Goal: Task Accomplishment & Management: Manage account settings

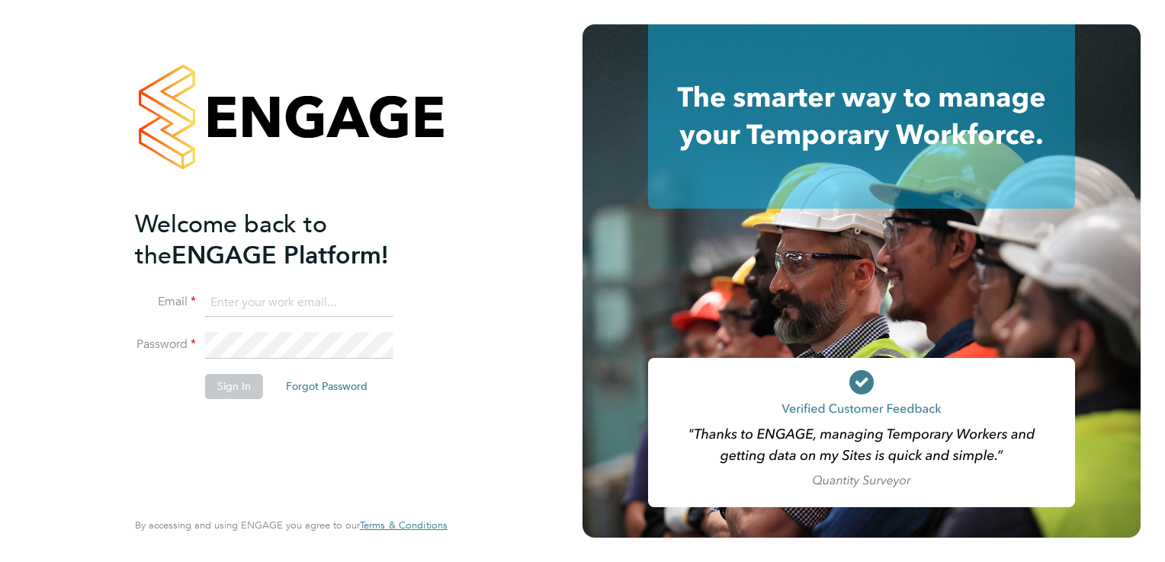
click at [274, 304] on input at bounding box center [299, 303] width 188 height 27
type input "[EMAIL_ADDRESS][DOMAIN_NAME]"
click at [235, 387] on button "Sign In" at bounding box center [234, 386] width 58 height 24
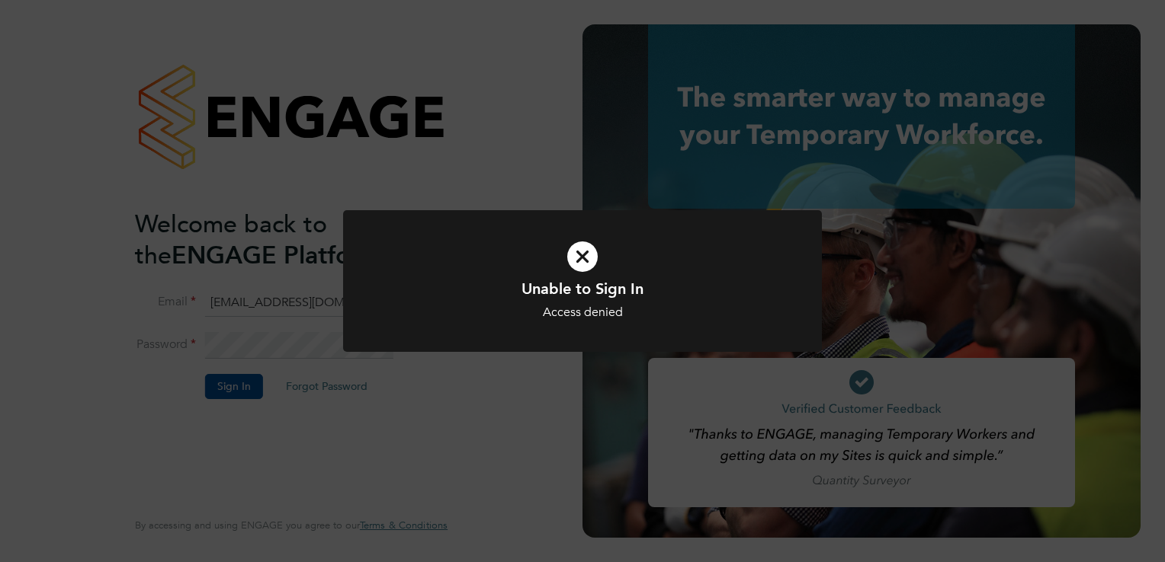
click at [582, 252] on icon at bounding box center [582, 256] width 396 height 59
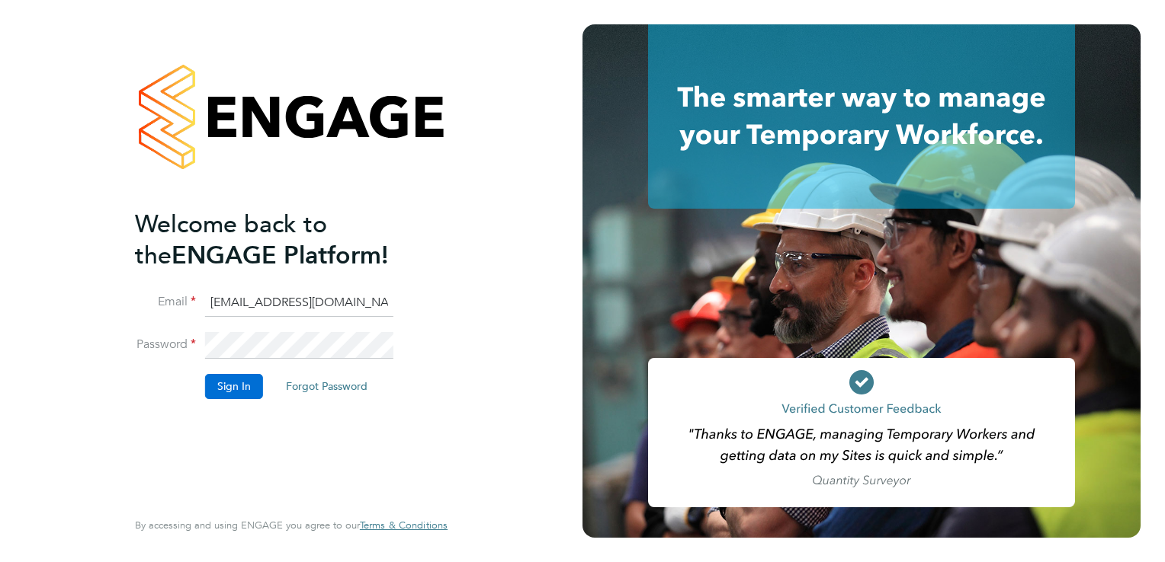
click at [227, 389] on button "Sign In" at bounding box center [234, 386] width 58 height 24
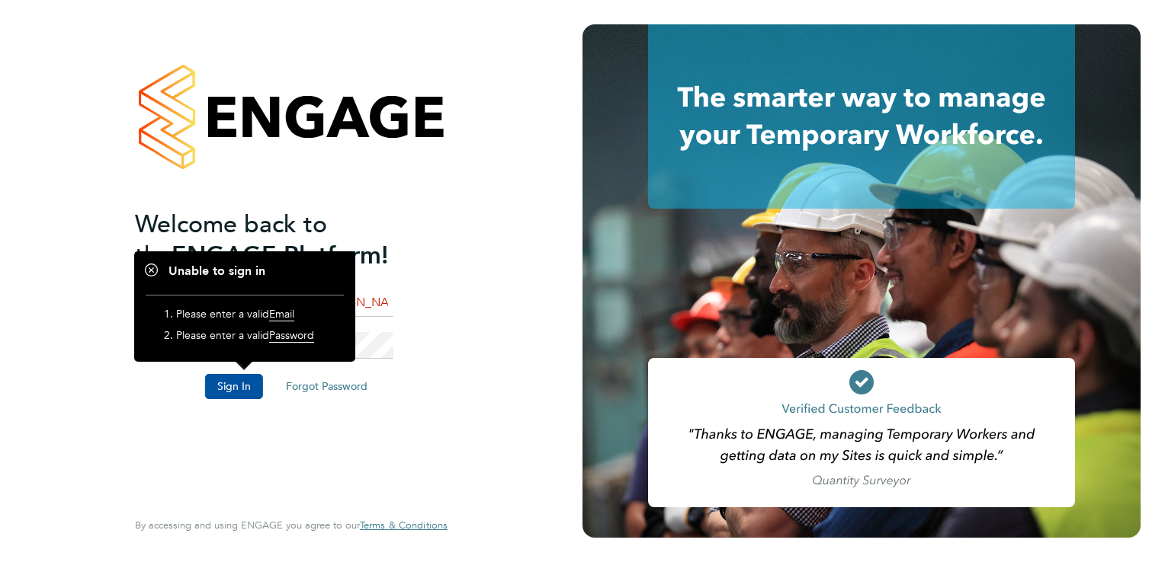
click at [399, 306] on li "Email [EMAIL_ADDRESS][DOMAIN_NAME]" at bounding box center [283, 311] width 297 height 43
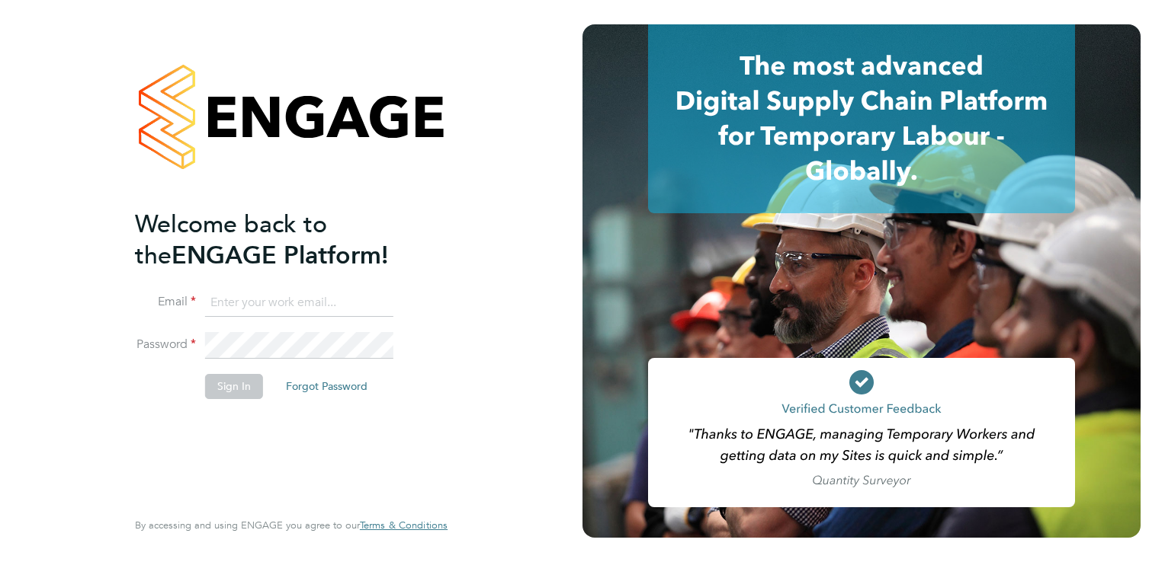
type input "[EMAIL_ADDRESS][DOMAIN_NAME]"
click at [226, 386] on button "Sign In" at bounding box center [234, 386] width 58 height 24
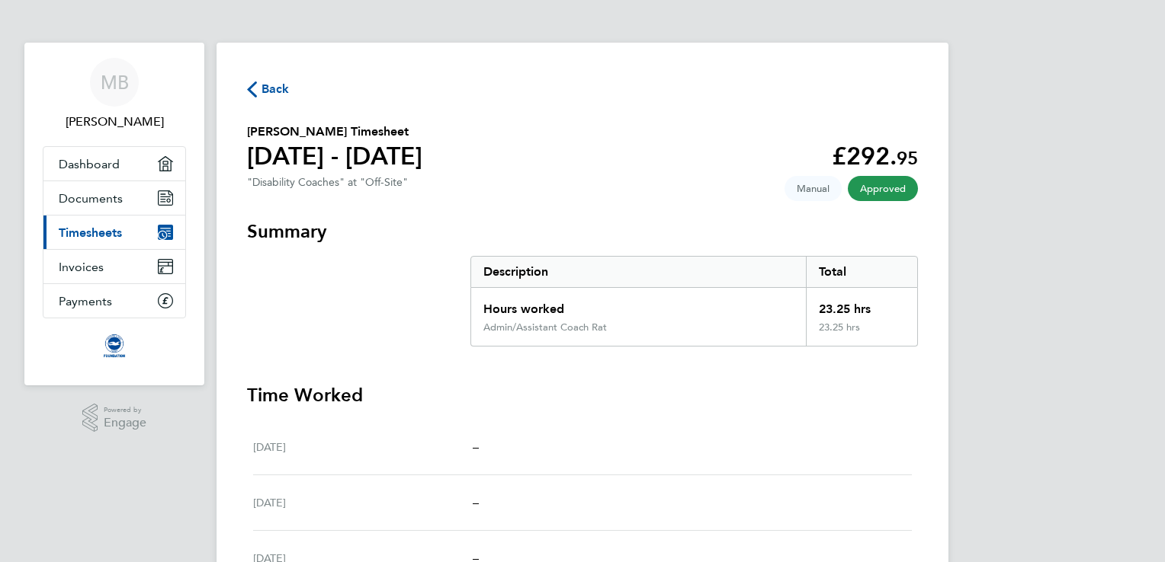
click at [264, 90] on span "Back" at bounding box center [275, 89] width 28 height 18
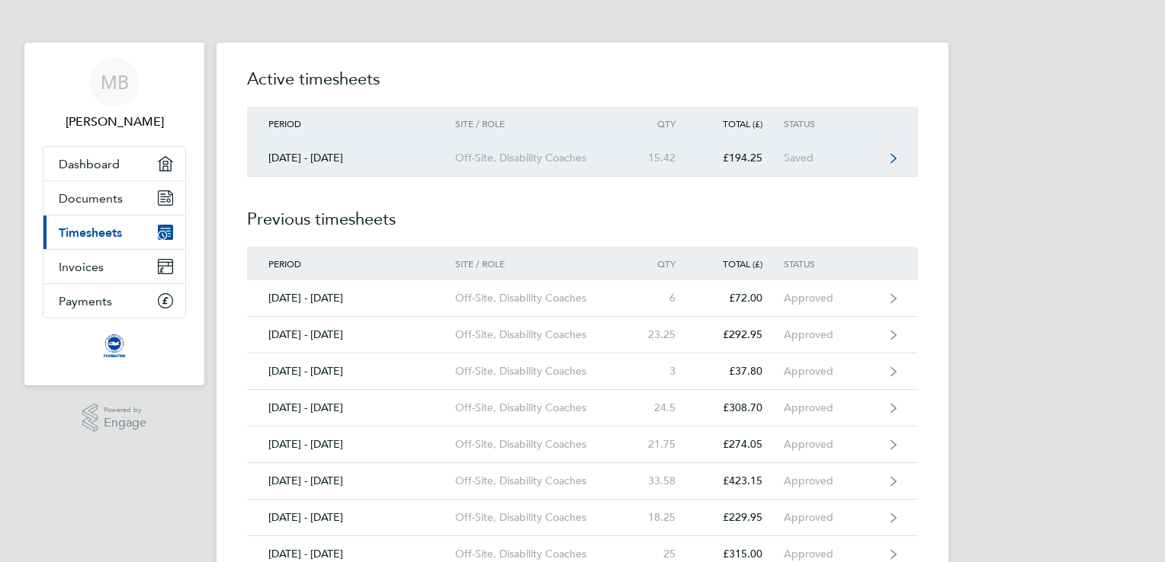
click at [894, 158] on icon at bounding box center [893, 158] width 6 height 11
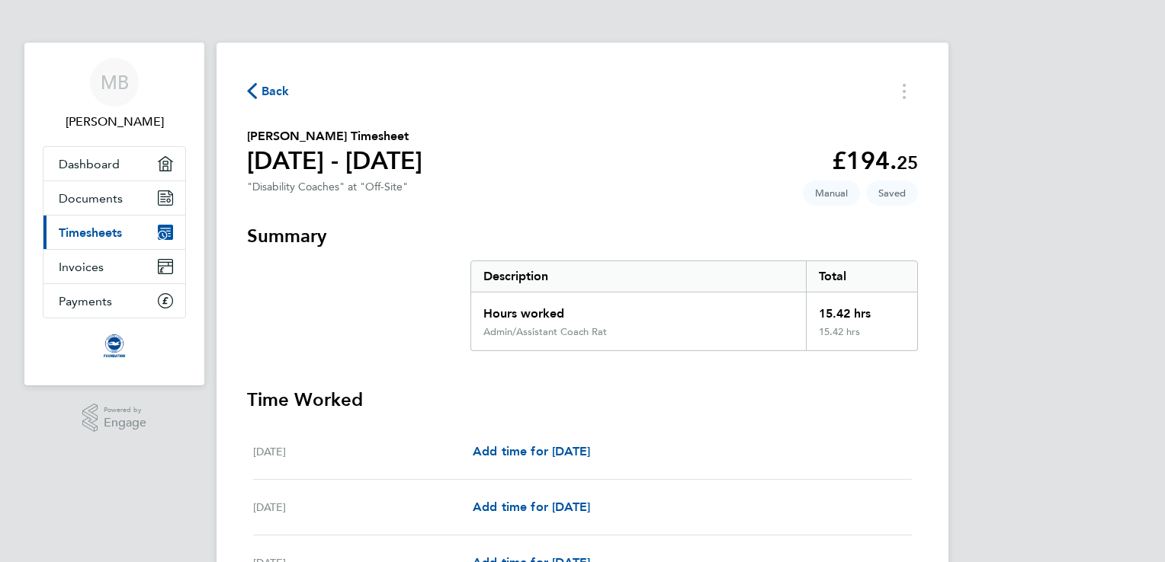
click at [681, 412] on h3 "Time Worked" at bounding box center [582, 400] width 671 height 24
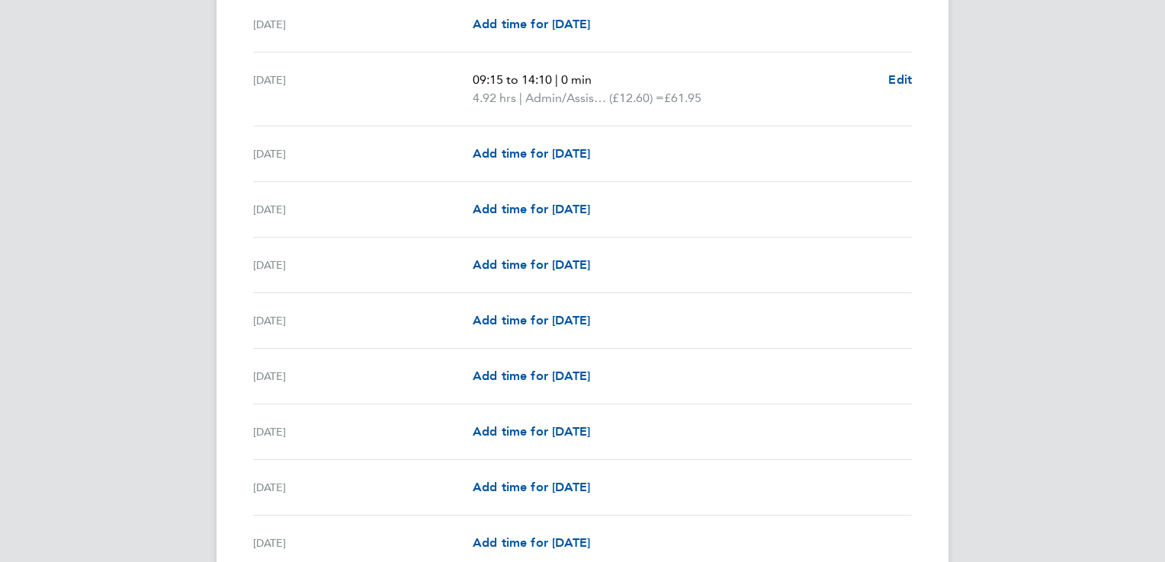
scroll to position [1494, 0]
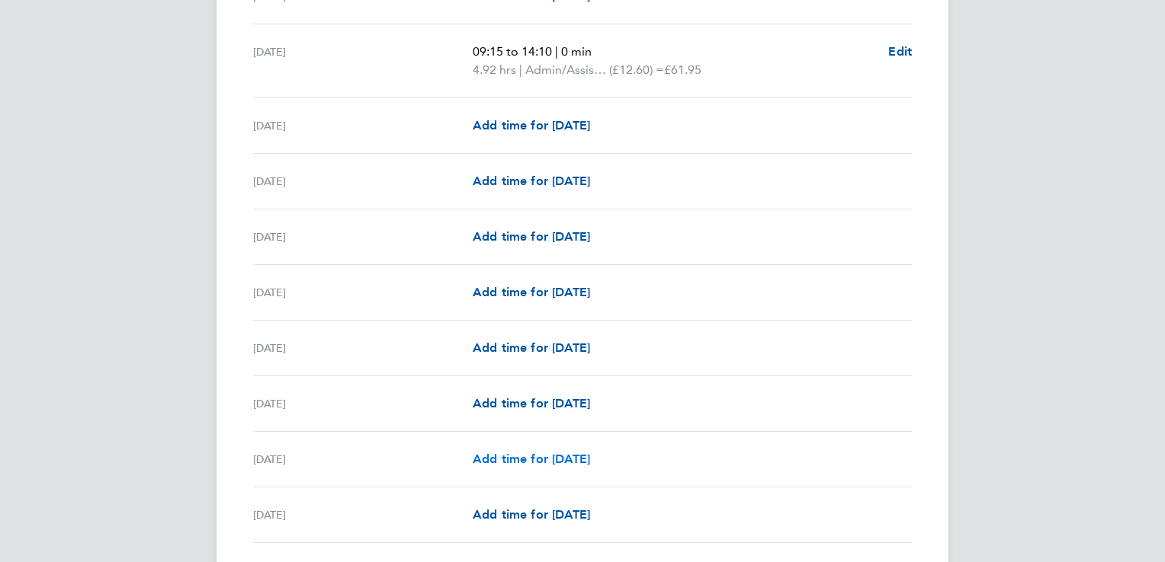
click at [561, 452] on span "Add time for Wed 27 Aug" at bounding box center [531, 459] width 117 height 14
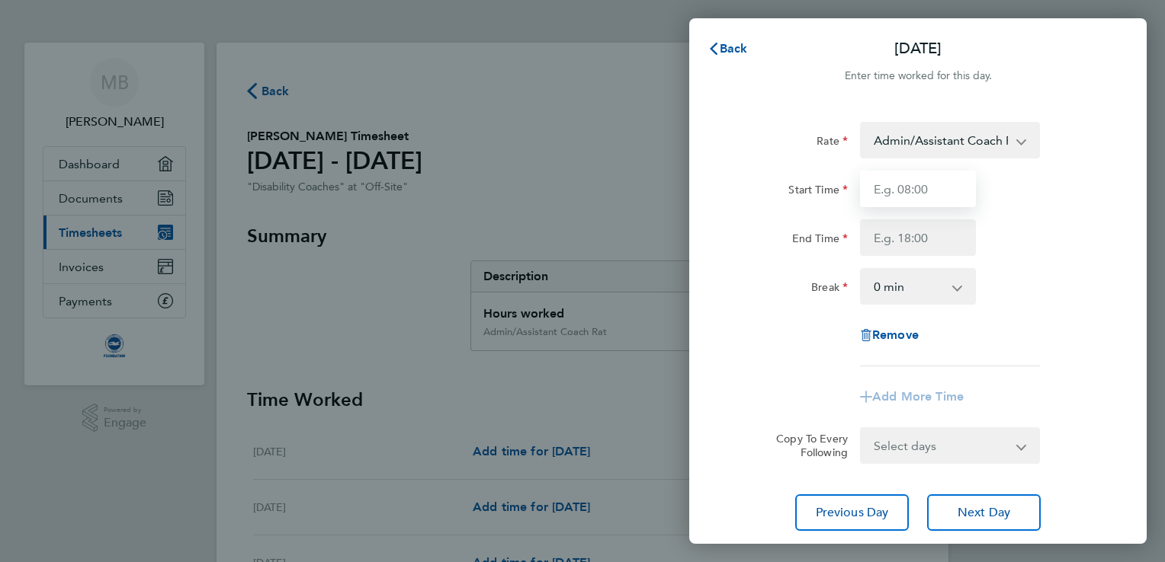
click at [918, 185] on input "Start Time" at bounding box center [918, 189] width 116 height 37
type input "08:45"
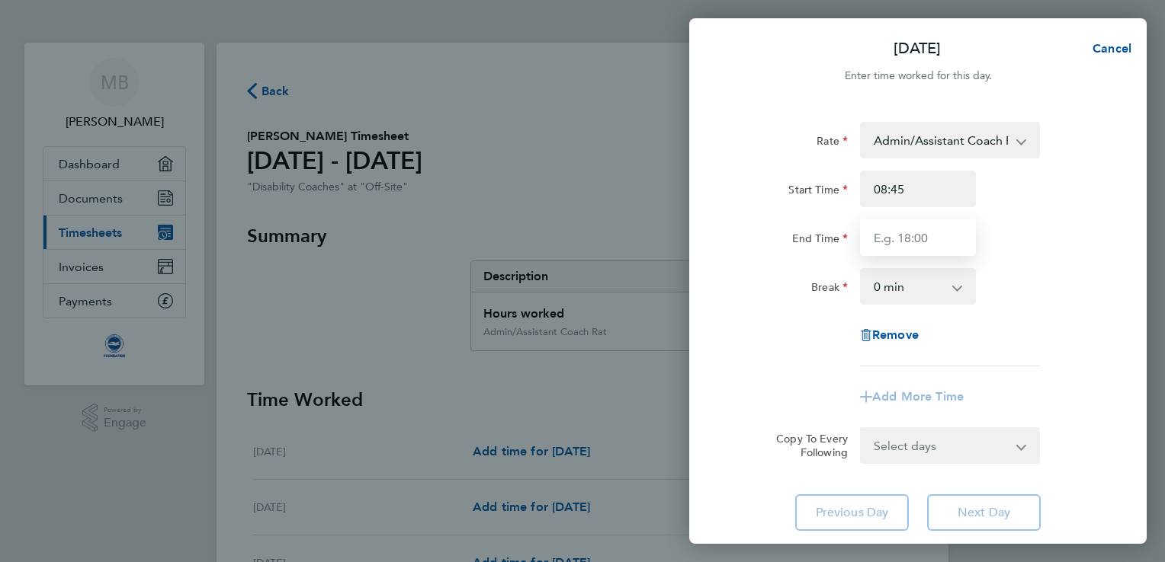
click at [907, 245] on input "End Time" at bounding box center [918, 238] width 116 height 37
type input "14:30"
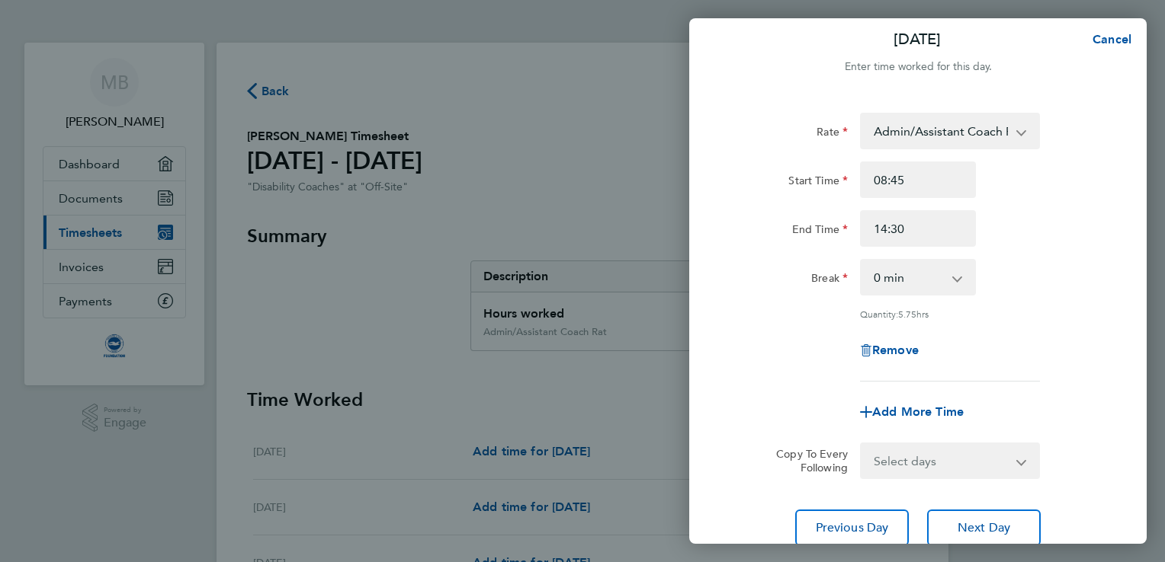
scroll to position [125, 0]
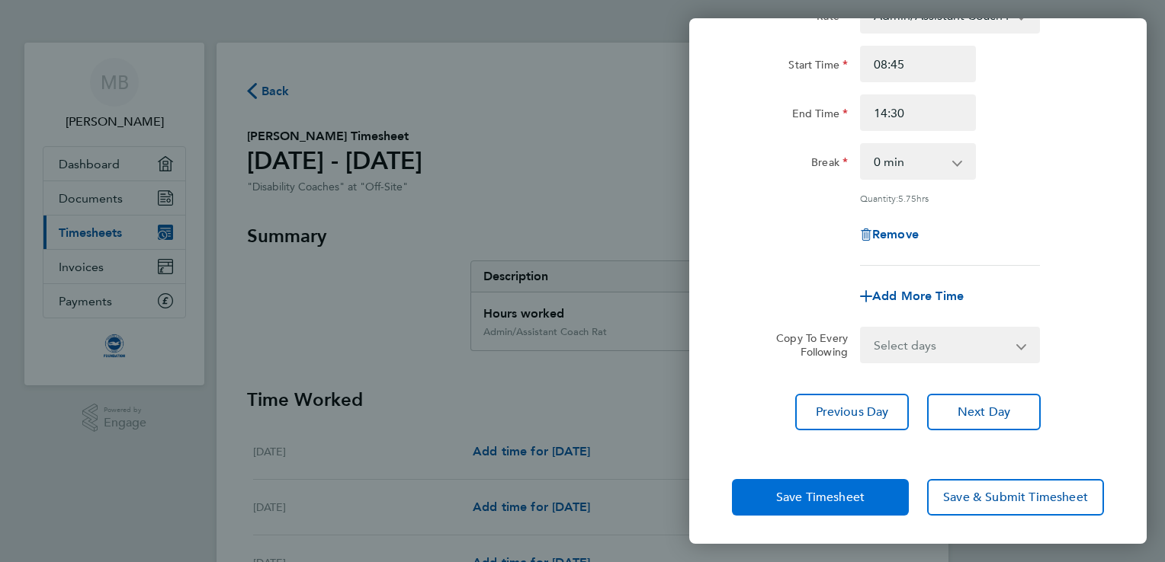
click at [835, 495] on span "Save Timesheet" at bounding box center [820, 497] width 88 height 15
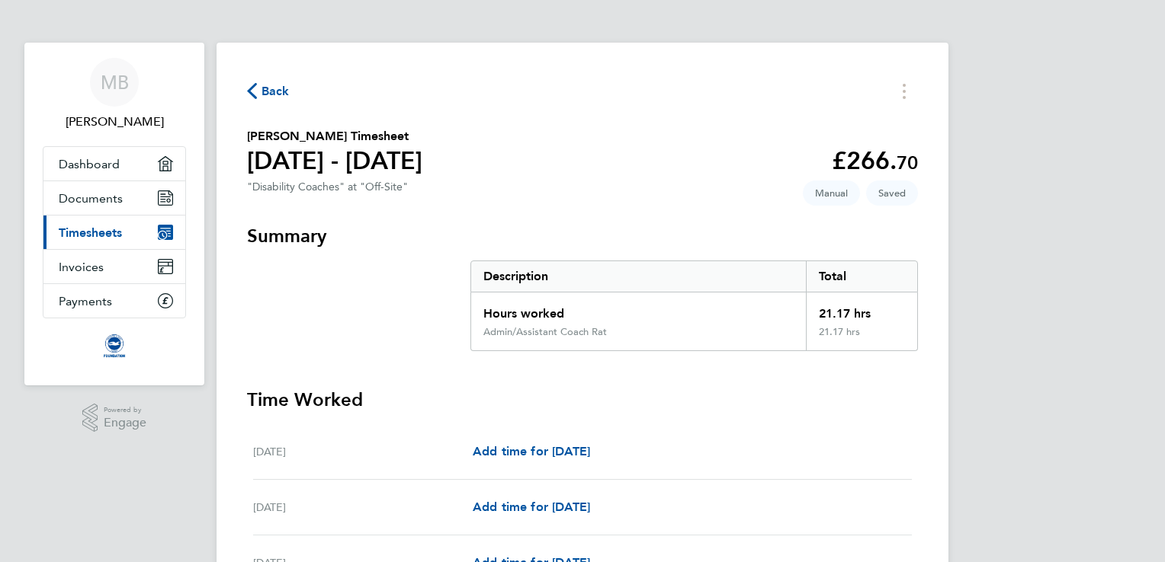
click at [265, 89] on span "Back" at bounding box center [275, 91] width 28 height 18
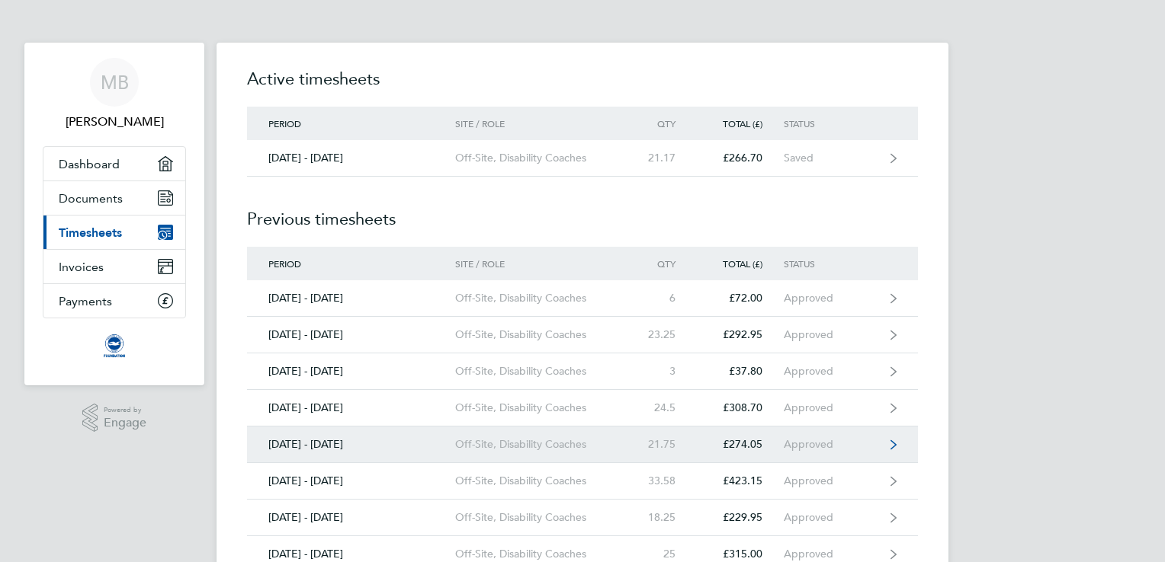
click at [858, 459] on link "01 - 28 Feb 2025 Off-Site, Disability Coaches 21.75 £274.05 Approved" at bounding box center [582, 445] width 671 height 37
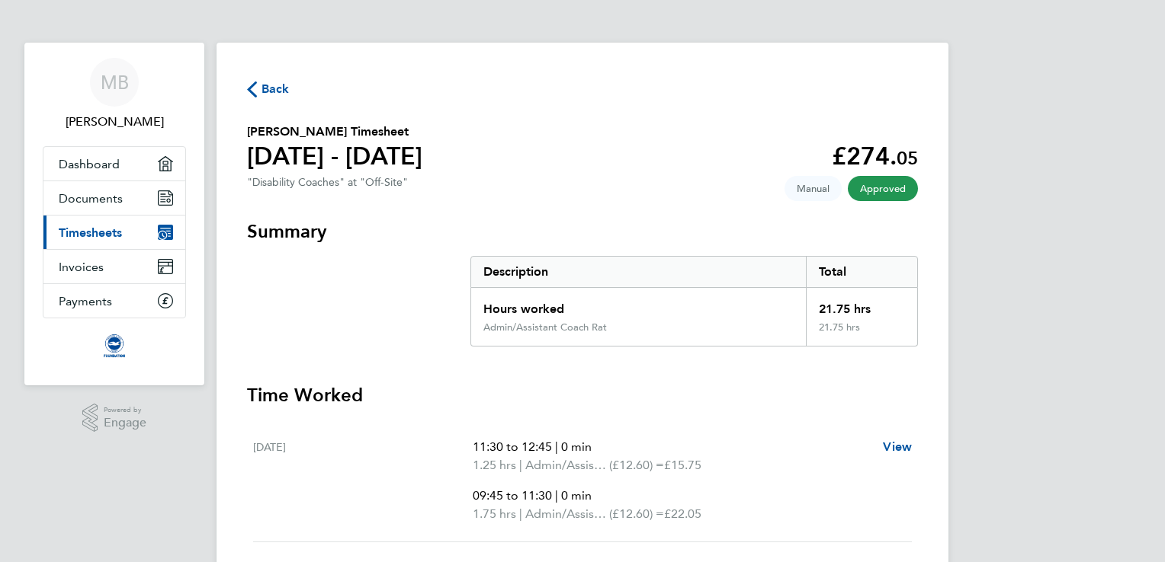
click at [271, 84] on span "Back" at bounding box center [275, 89] width 28 height 18
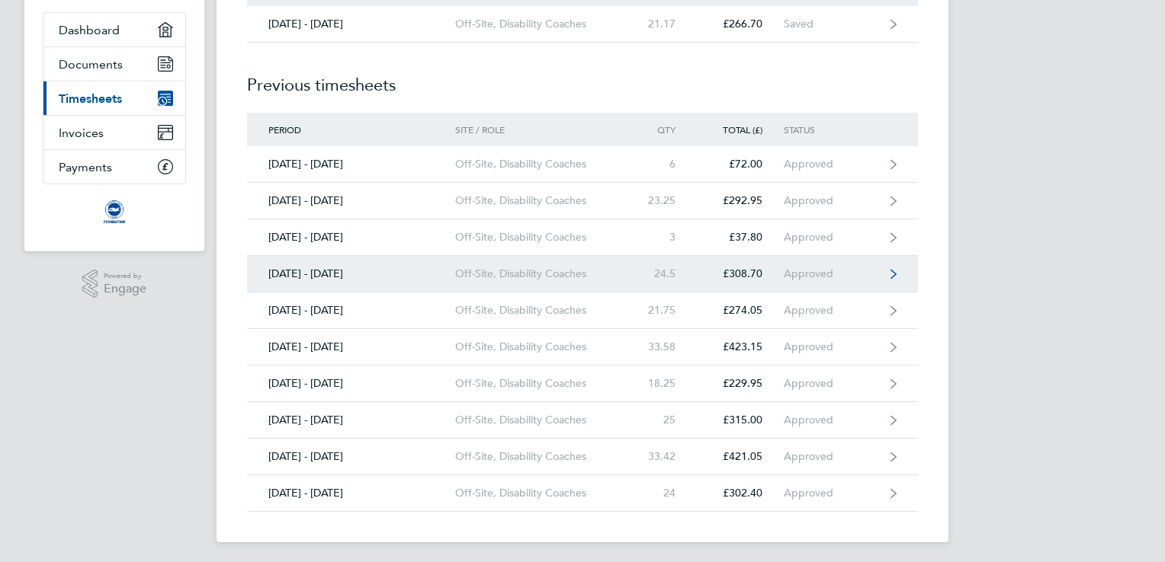
scroll to position [136, 0]
